Goal: Information Seeking & Learning: Learn about a topic

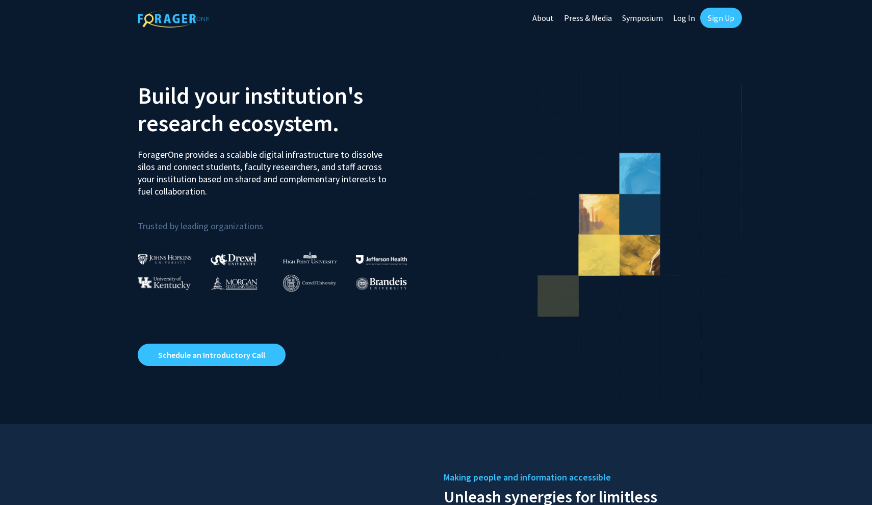
click at [689, 21] on link "Log In" at bounding box center [684, 18] width 32 height 36
select select
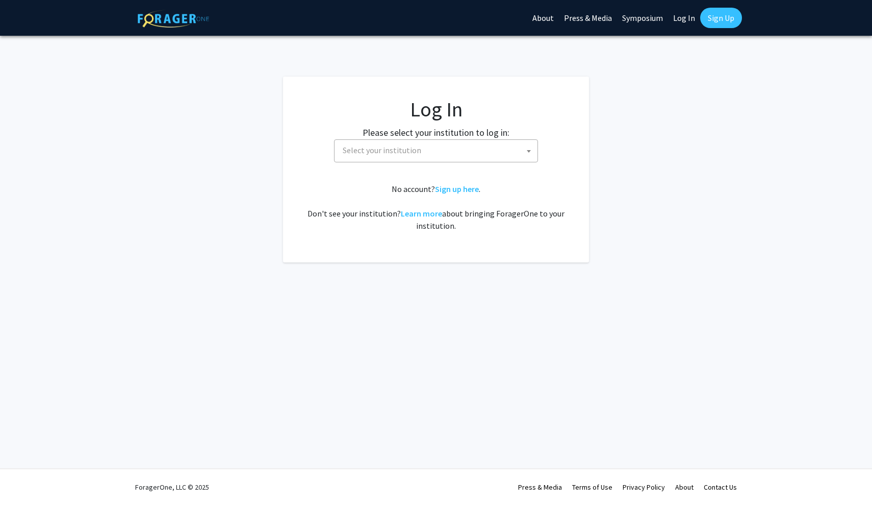
click at [467, 159] on span "Select your institution" at bounding box center [438, 150] width 199 height 21
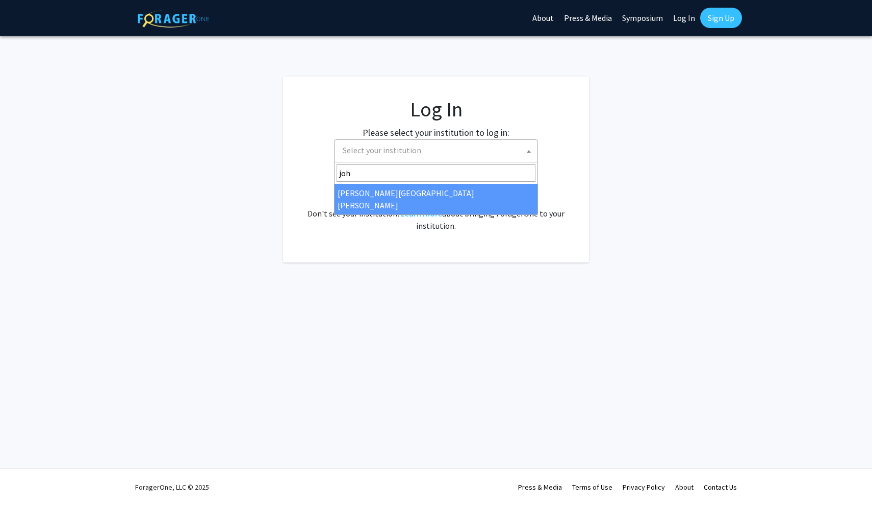
type input "joh"
select select "1"
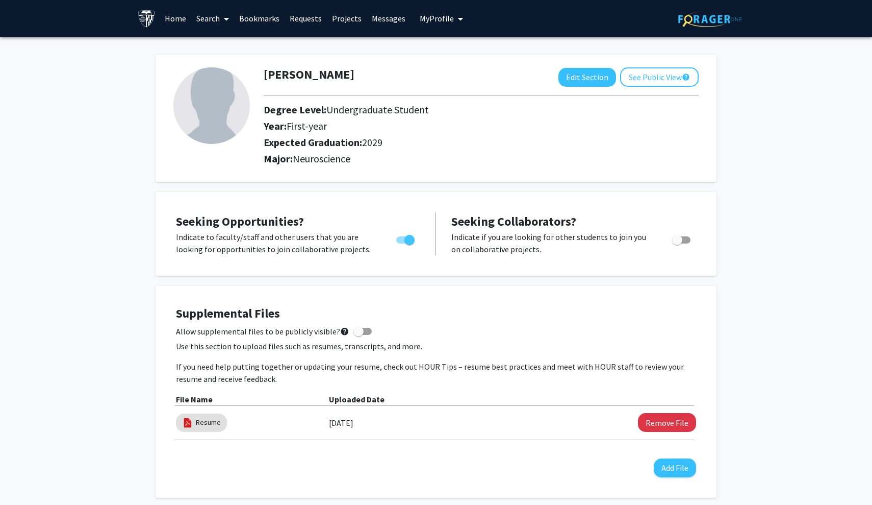
click at [213, 22] on link "Search" at bounding box center [212, 19] width 43 height 36
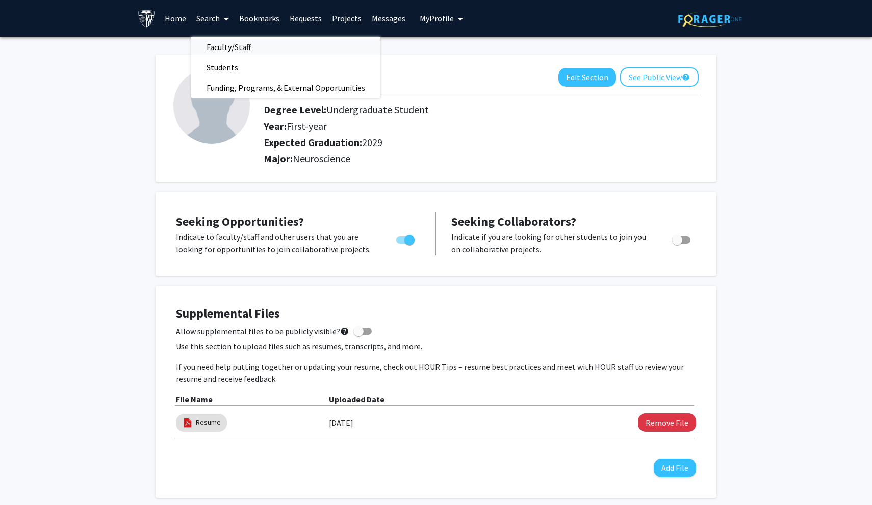
click at [225, 44] on span "Faculty/Staff" at bounding box center [228, 47] width 75 height 20
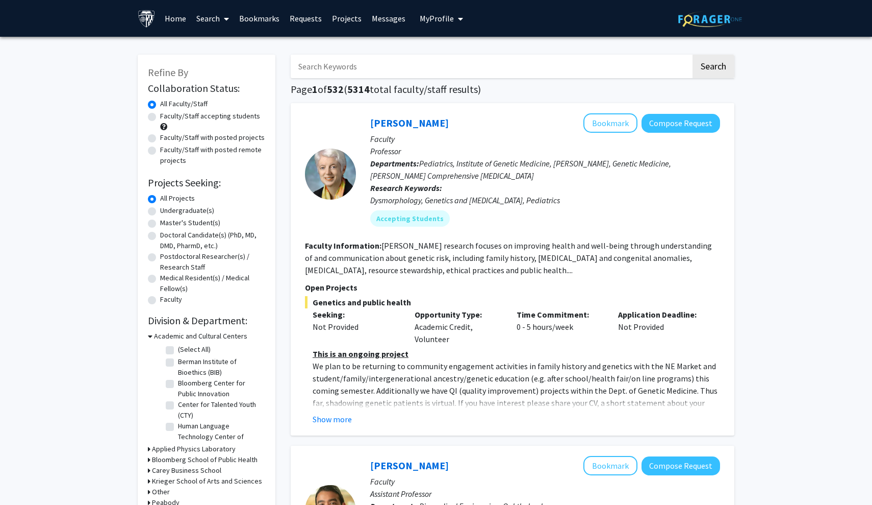
click at [338, 72] on input "Search Keywords" at bounding box center [491, 66] width 400 height 23
click at [713, 68] on button "Search" at bounding box center [714, 66] width 42 height 23
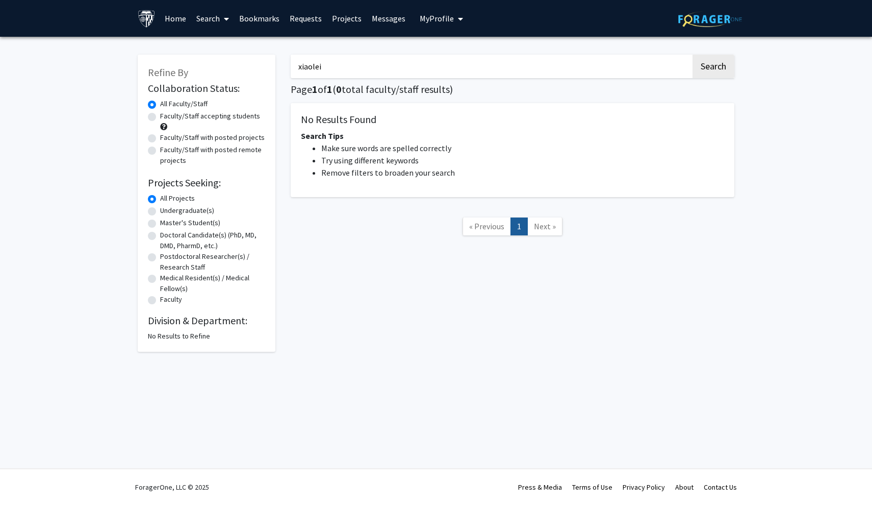
type input "xiaolei"
click at [713, 68] on button "Search" at bounding box center [714, 66] width 42 height 23
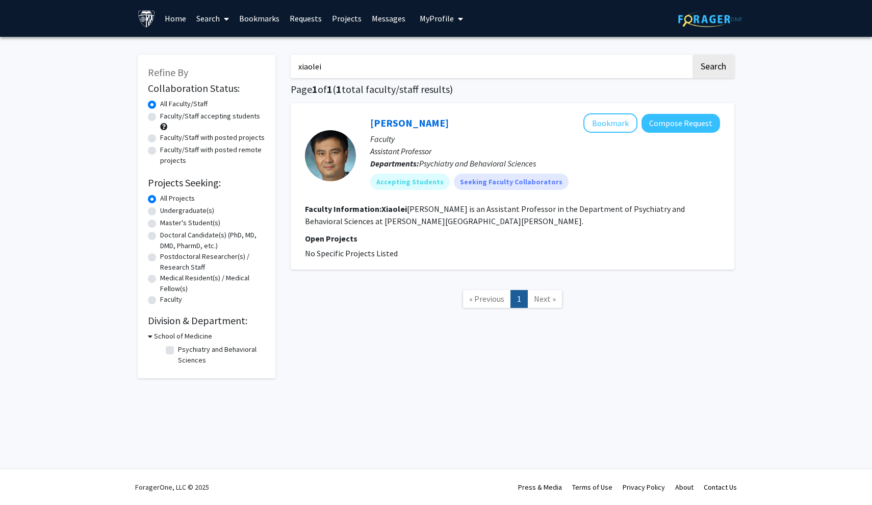
drag, startPoint x: 339, startPoint y: 68, endPoint x: 275, endPoint y: 68, distance: 63.3
click at [275, 68] on div "Refine By Collaboration Status: Collaboration Status All Faculty/Staff Collabor…" at bounding box center [436, 211] width 612 height 334
click at [187, 100] on label "All Faculty/Staff" at bounding box center [183, 103] width 47 height 11
click at [167, 100] on input "All Faculty/Staff" at bounding box center [163, 101] width 7 height 7
click at [179, 21] on link "Home" at bounding box center [176, 19] width 32 height 36
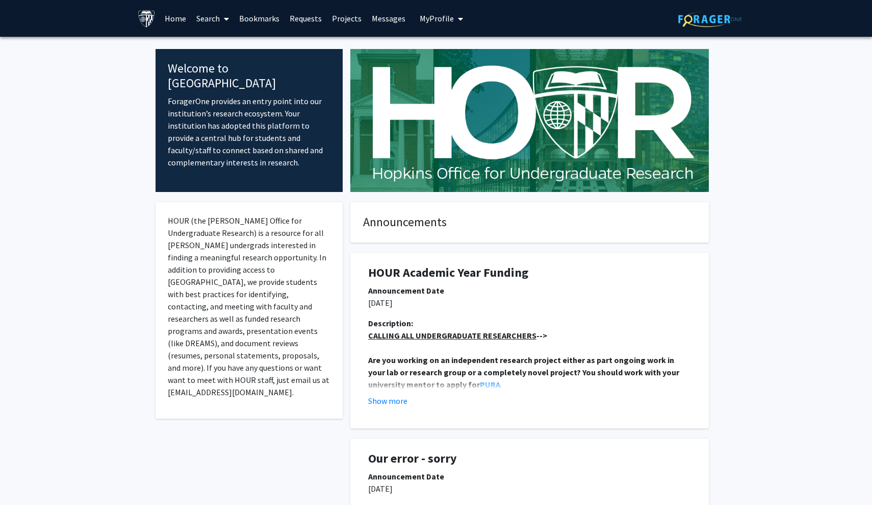
click at [211, 11] on link "Search" at bounding box center [212, 19] width 43 height 36
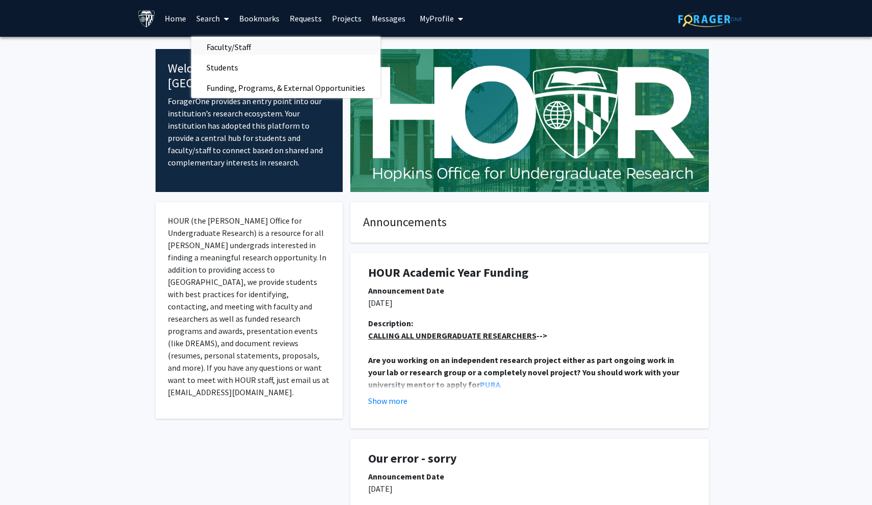
click at [225, 43] on span "Faculty/Staff" at bounding box center [228, 47] width 75 height 20
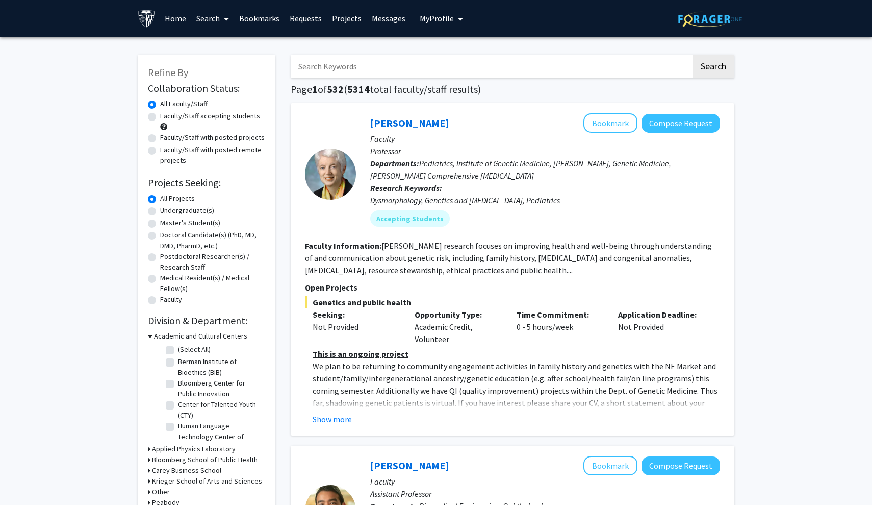
click at [160, 117] on label "Faculty/Staff accepting students" at bounding box center [210, 116] width 100 height 11
click at [160, 117] on input "Faculty/Staff accepting students" at bounding box center [163, 114] width 7 height 7
radio input "true"
click at [160, 104] on label "All Faculty/Staff" at bounding box center [183, 103] width 47 height 11
click at [160, 104] on input "All Faculty/Staff" at bounding box center [163, 101] width 7 height 7
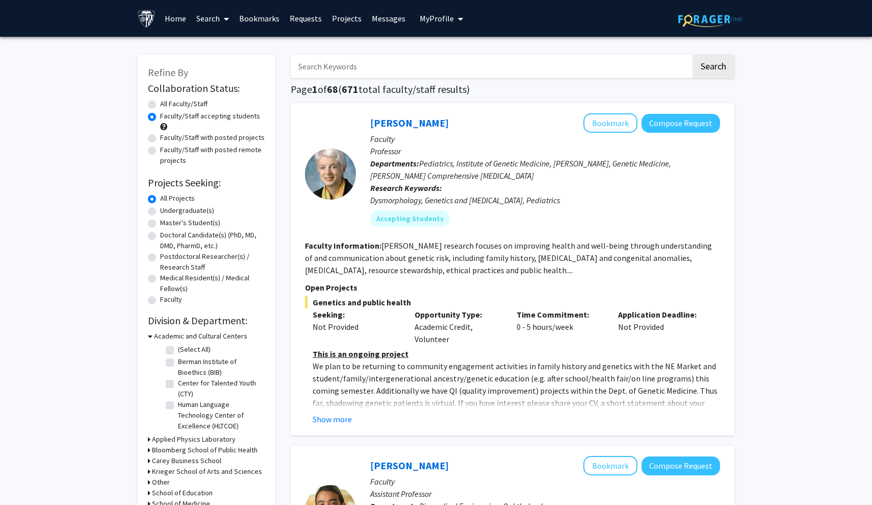
radio input "true"
click at [359, 68] on input "Search Keywords" at bounding box center [491, 66] width 400 height 23
click at [713, 68] on button "Search" at bounding box center [714, 66] width 42 height 23
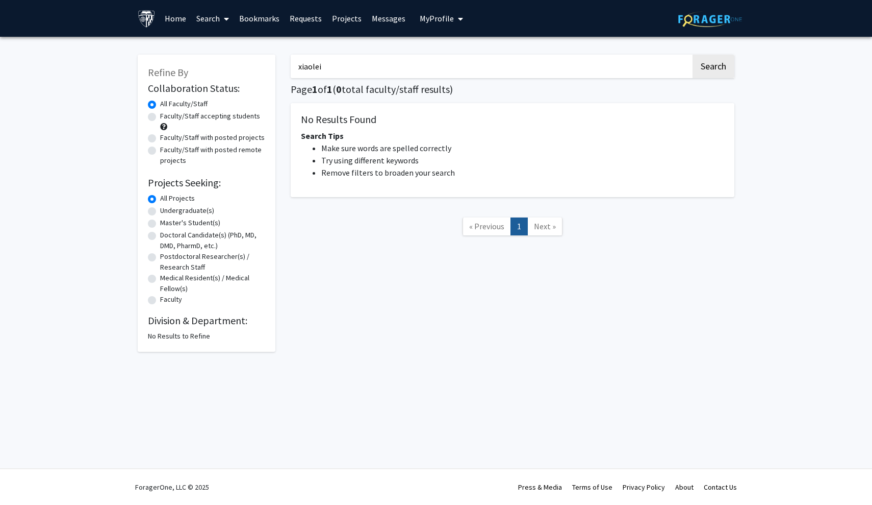
type input "xiaolei"
click at [713, 68] on button "Search" at bounding box center [714, 66] width 42 height 23
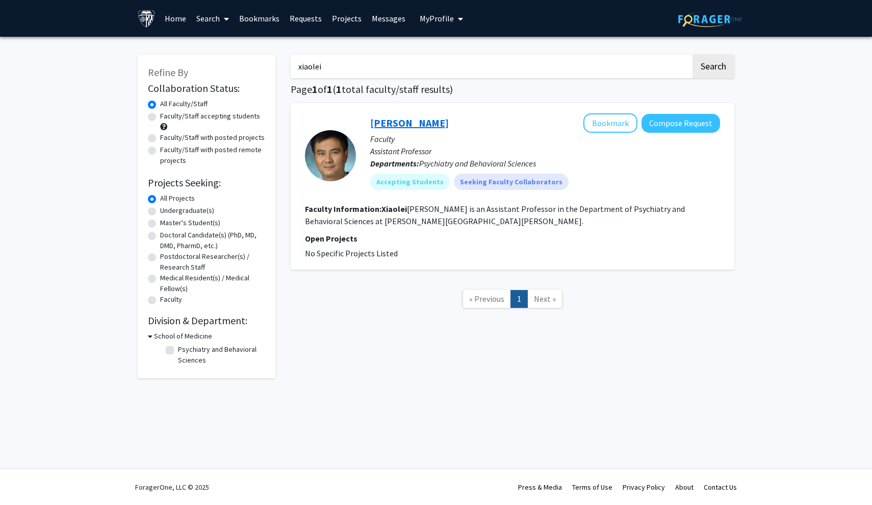
click at [397, 127] on link "[PERSON_NAME]" at bounding box center [409, 122] width 79 height 13
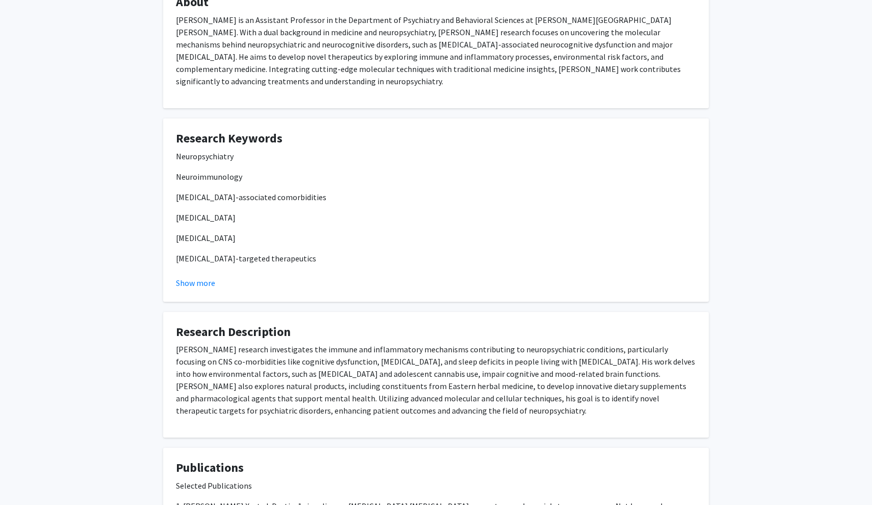
scroll to position [223, 0]
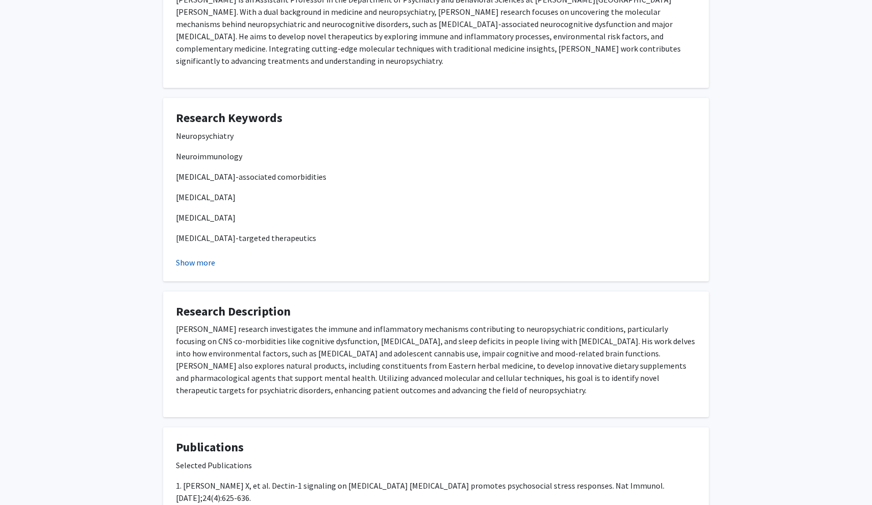
click at [207, 256] on button "Show more" at bounding box center [195, 262] width 39 height 12
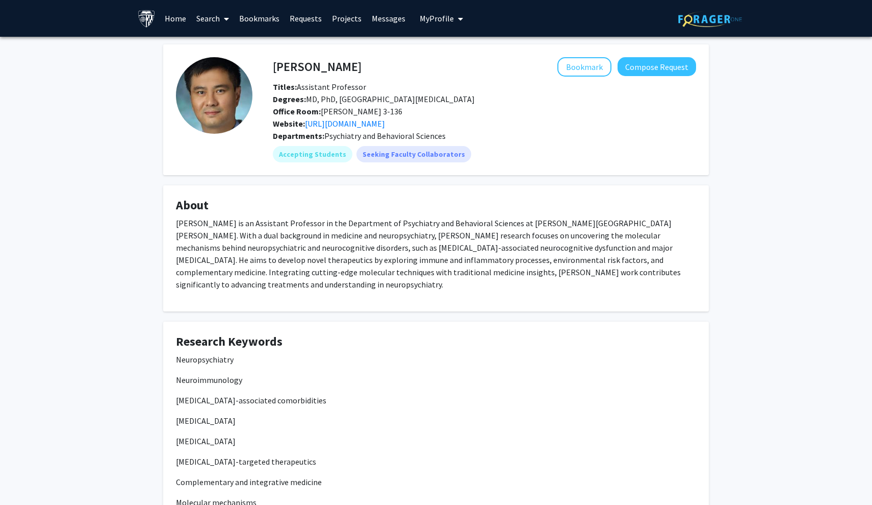
scroll to position [0, 0]
click at [247, 17] on link "Bookmarks" at bounding box center [259, 19] width 51 height 36
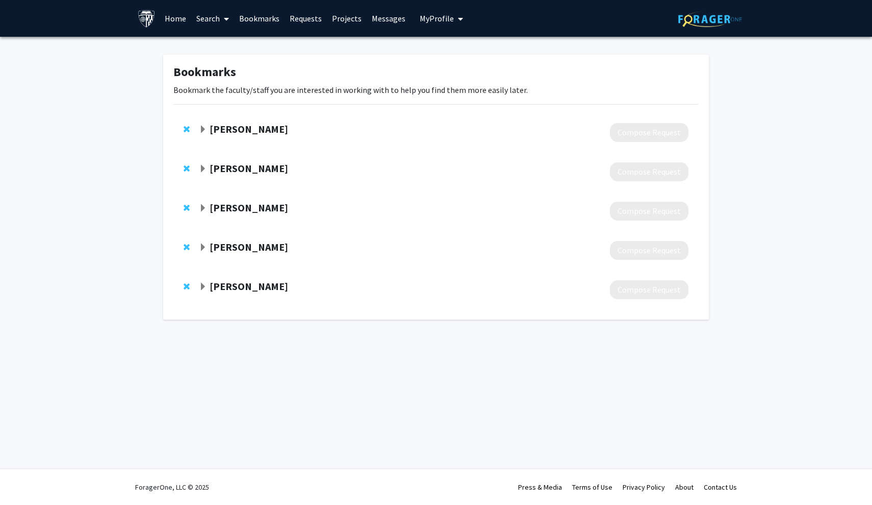
click at [216, 20] on link "Search" at bounding box center [212, 19] width 43 height 36
click at [229, 52] on span "Faculty/Staff" at bounding box center [228, 47] width 75 height 20
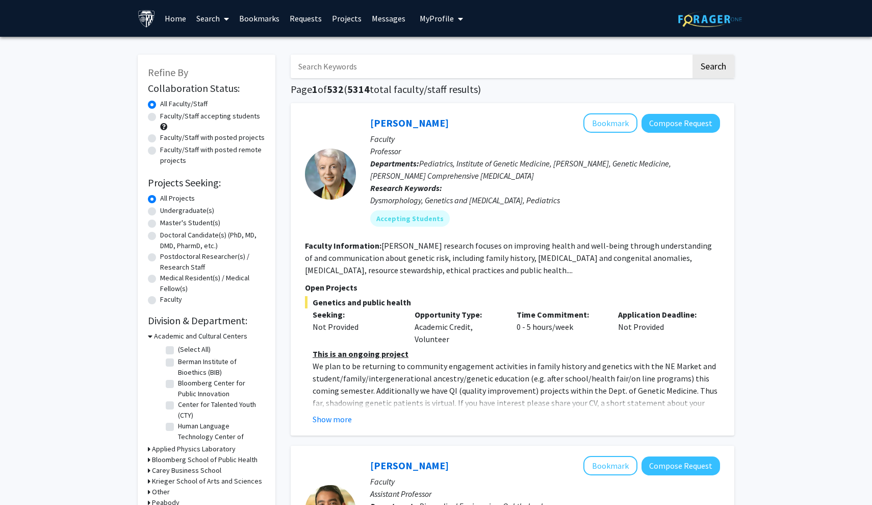
click at [326, 72] on input "Search Keywords" at bounding box center [491, 66] width 400 height 23
click at [713, 68] on button "Search" at bounding box center [714, 66] width 42 height 23
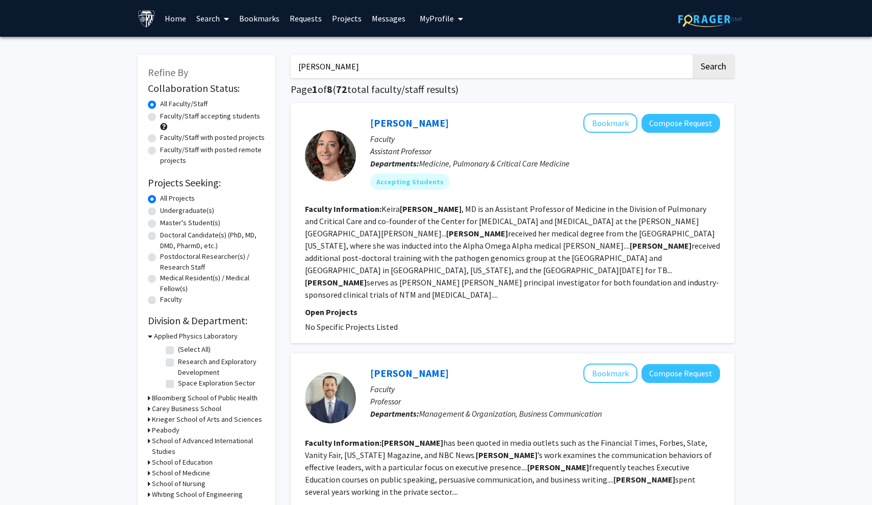
drag, startPoint x: 458, startPoint y: 71, endPoint x: 253, endPoint y: 76, distance: 205.1
drag, startPoint x: 363, startPoint y: 76, endPoint x: 271, endPoint y: 60, distance: 93.6
type input "immunology"
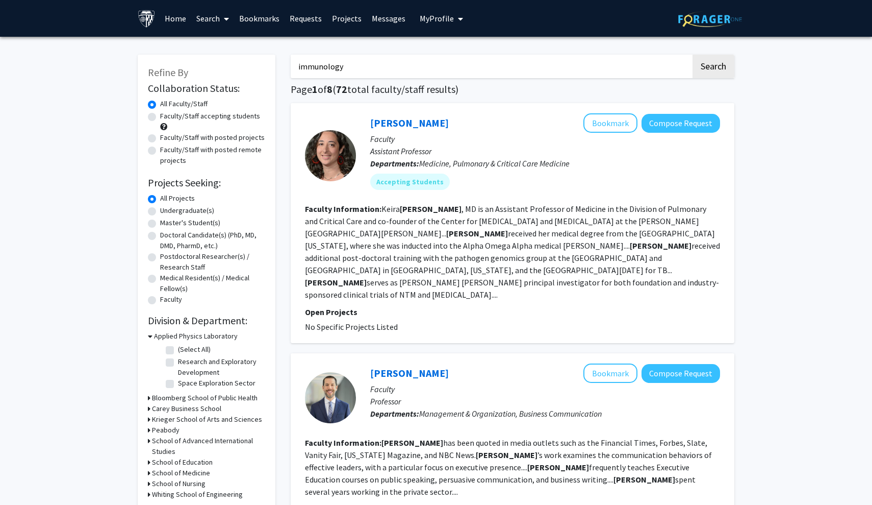
click at [713, 68] on button "Search" at bounding box center [714, 66] width 42 height 23
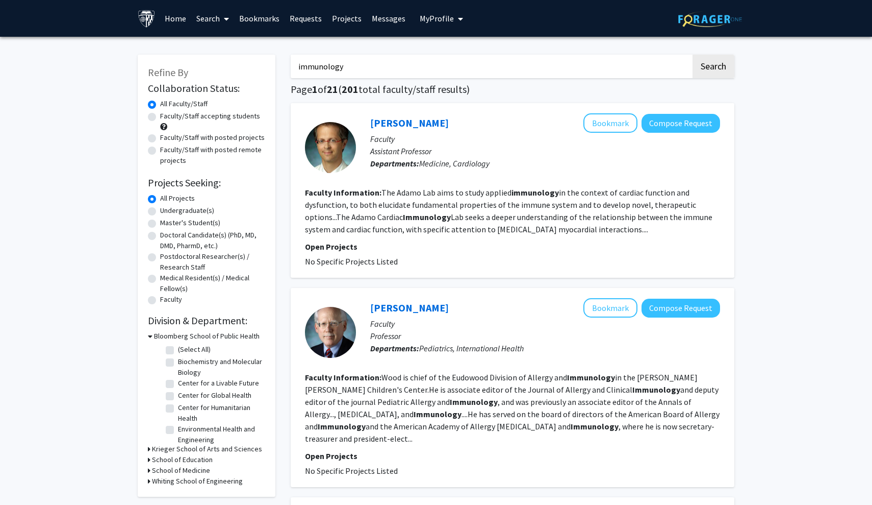
click at [396, 116] on div "[PERSON_NAME] Bookmark Compose Request" at bounding box center [545, 122] width 350 height 19
click at [396, 123] on link "[PERSON_NAME]" at bounding box center [409, 122] width 79 height 13
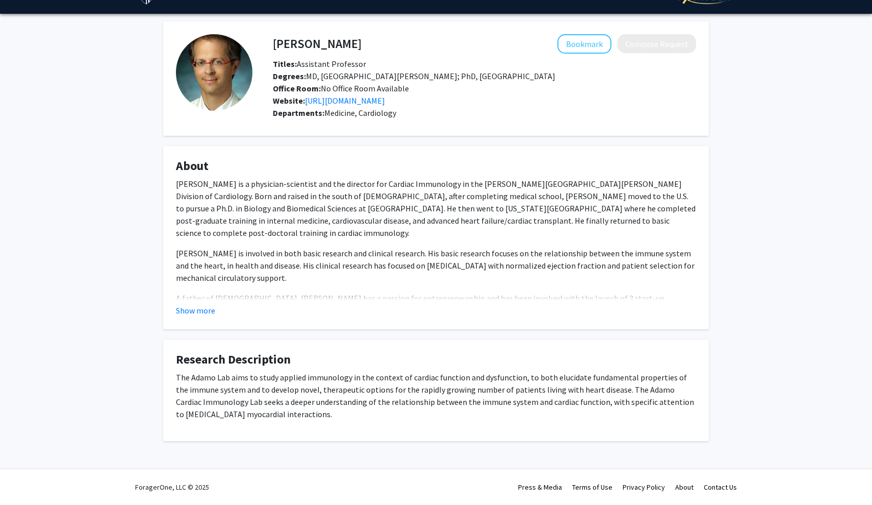
scroll to position [23, 0]
click at [188, 318] on fg-card "About [PERSON_NAME] is a physician-scientist and the director for Cardiac Immun…" at bounding box center [436, 237] width 546 height 183
click at [189, 312] on button "Show more" at bounding box center [195, 310] width 39 height 12
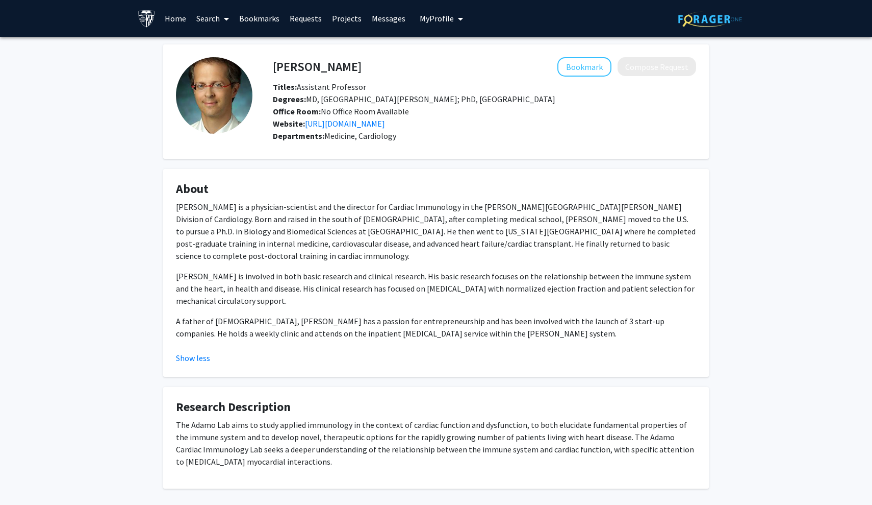
scroll to position [0, 0]
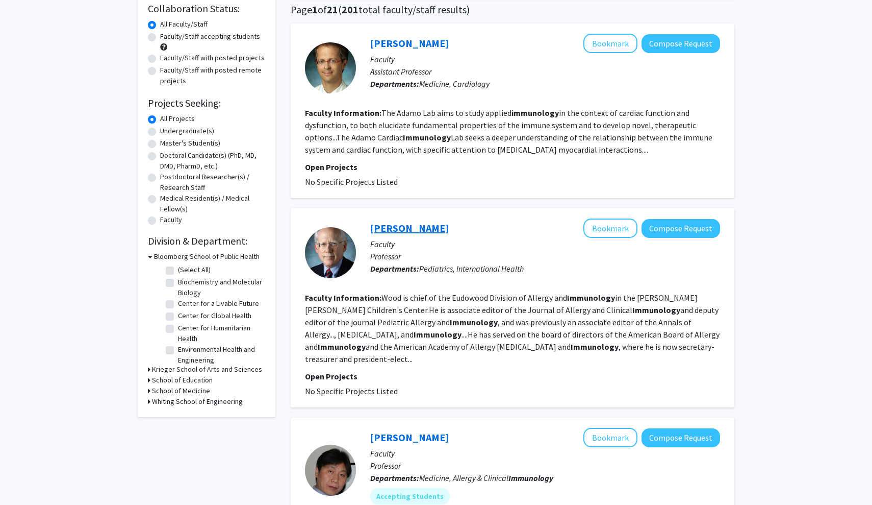
scroll to position [84, 0]
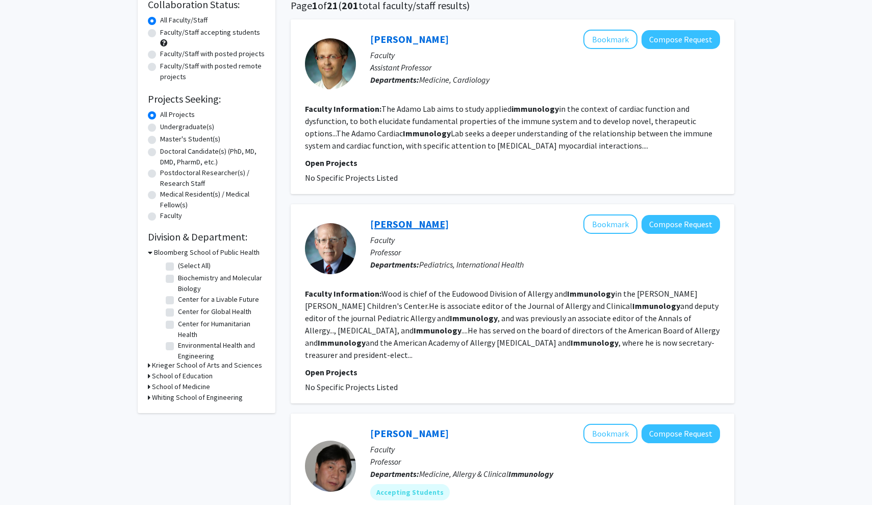
click at [399, 225] on link "[PERSON_NAME]" at bounding box center [409, 223] width 79 height 13
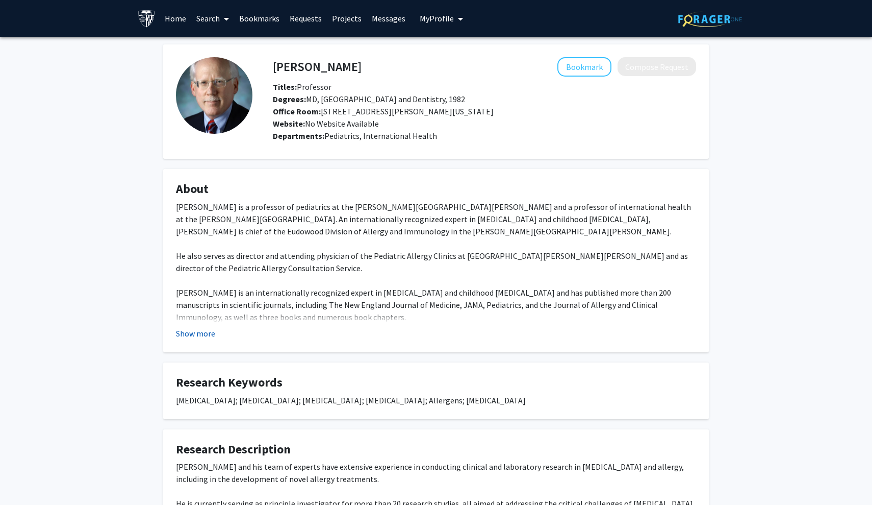
click at [191, 331] on button "Show more" at bounding box center [195, 333] width 39 height 12
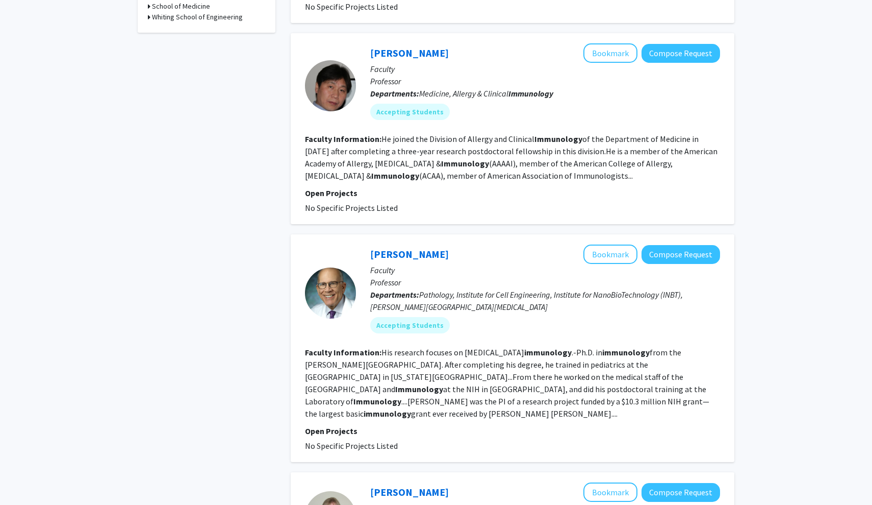
scroll to position [465, 0]
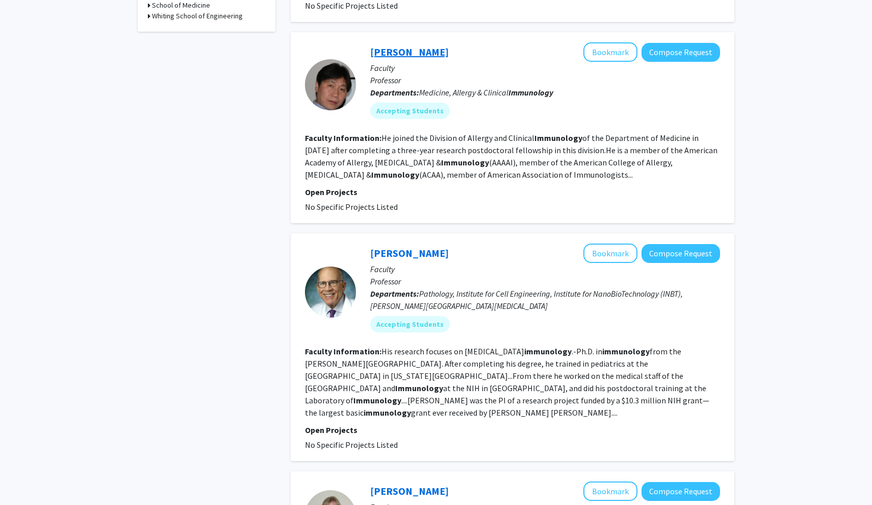
click at [390, 45] on link "[PERSON_NAME]" at bounding box center [409, 51] width 79 height 13
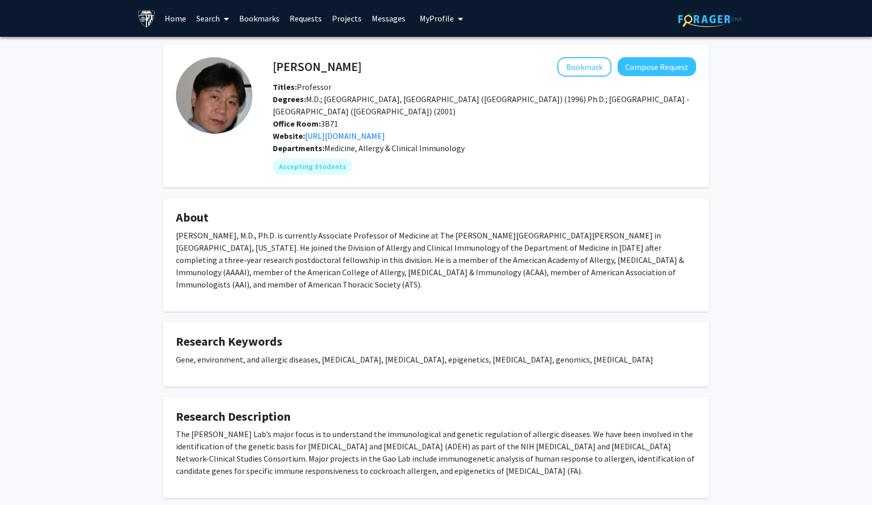
click at [272, 216] on h4 "About" at bounding box center [436, 217] width 520 height 15
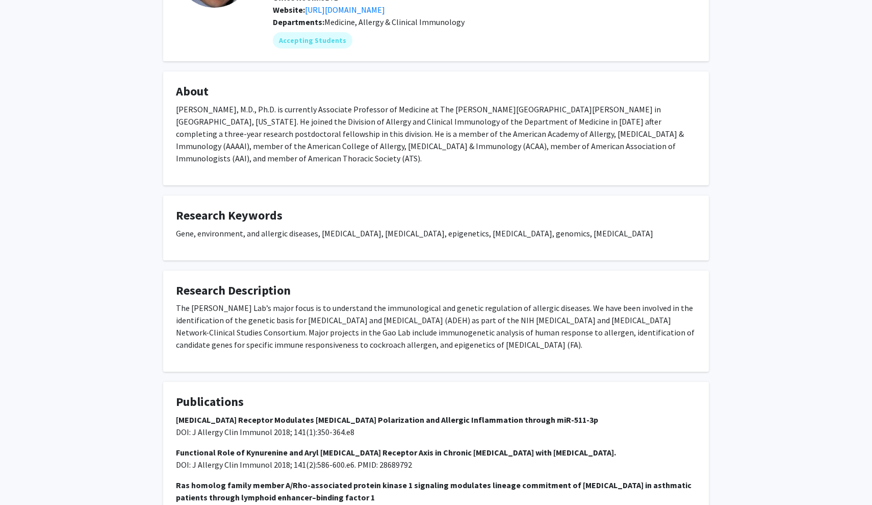
scroll to position [128, 0]
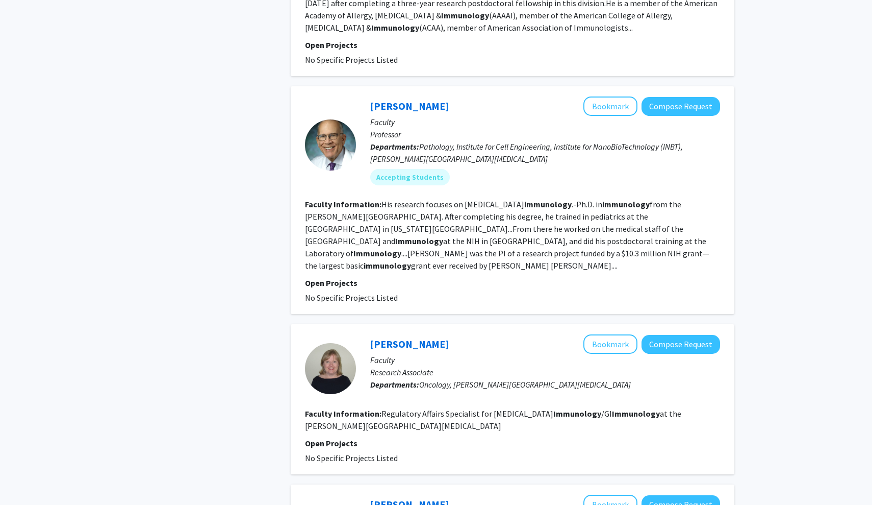
scroll to position [617, 0]
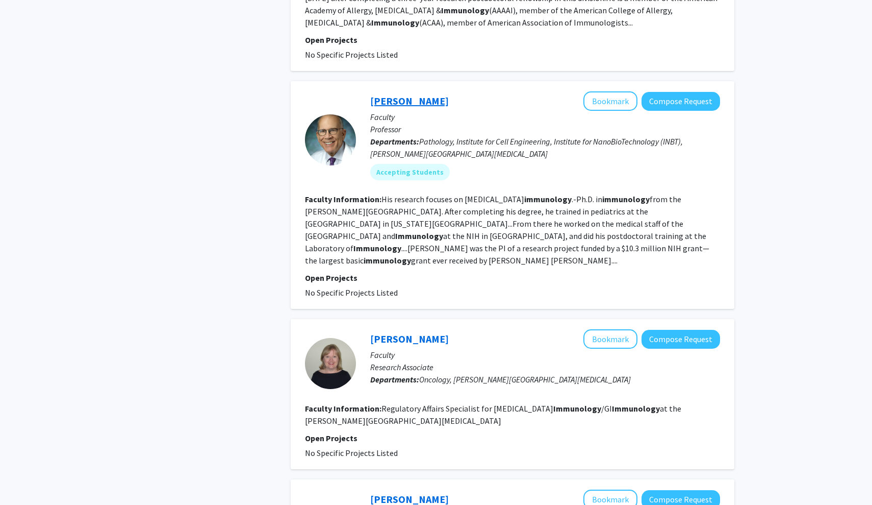
click at [389, 94] on link "[PERSON_NAME]" at bounding box center [409, 100] width 79 height 13
